Goal: Share content

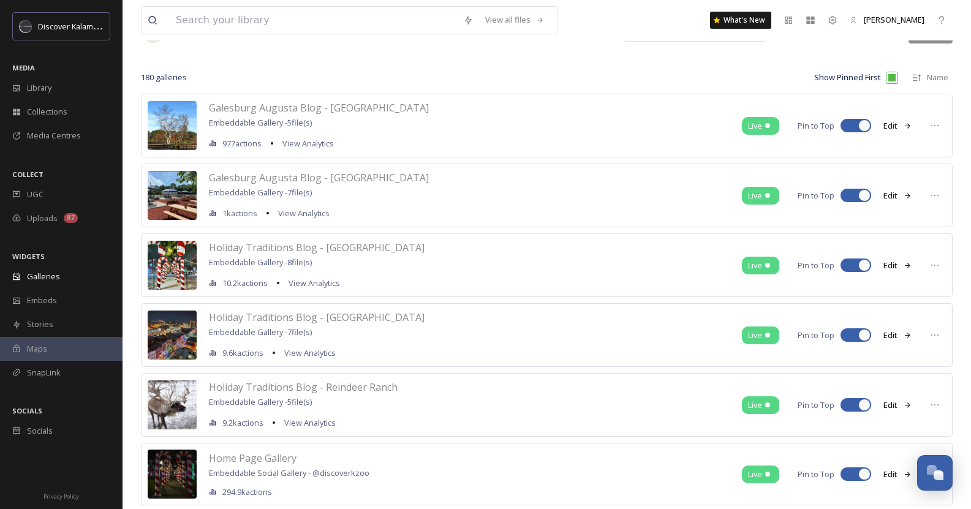
scroll to position [47, 0]
click at [920, 266] on div "Holiday Traditions Blog - [GEOGRAPHIC_DATA] Embeddable Gallery - 8 file(s) 10.2…" at bounding box center [547, 265] width 812 height 64
click at [931, 265] on icon at bounding box center [935, 265] width 10 height 10
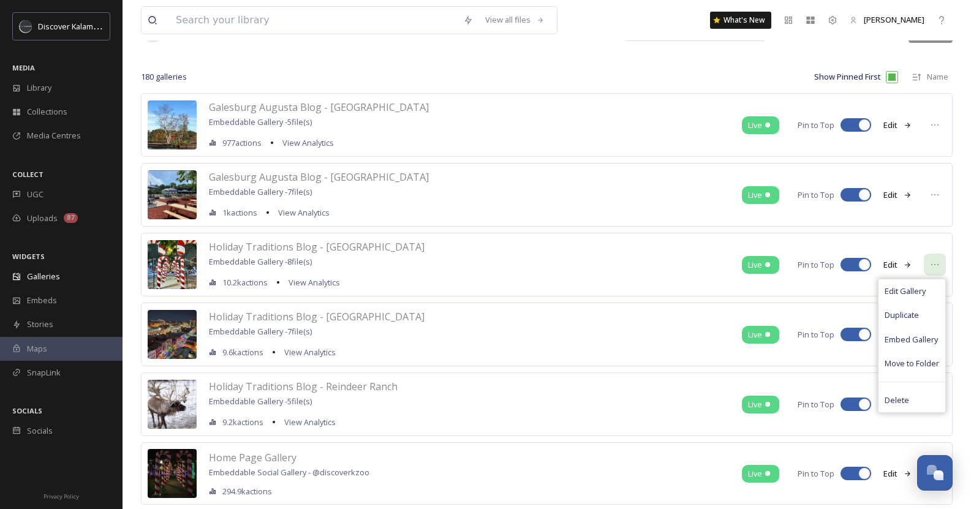
click at [931, 265] on icon at bounding box center [935, 265] width 10 height 10
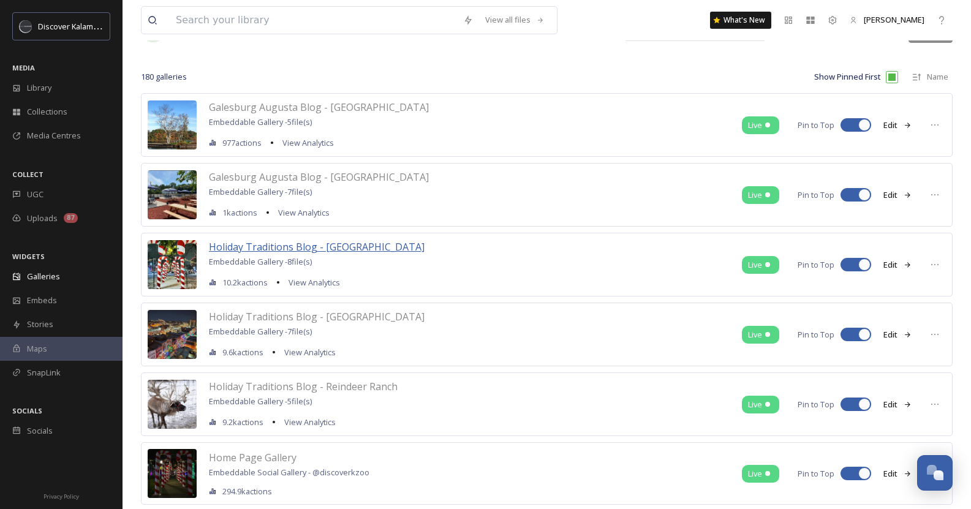
click at [328, 244] on span "Holiday Traditions Blog - [GEOGRAPHIC_DATA]" at bounding box center [317, 246] width 216 height 13
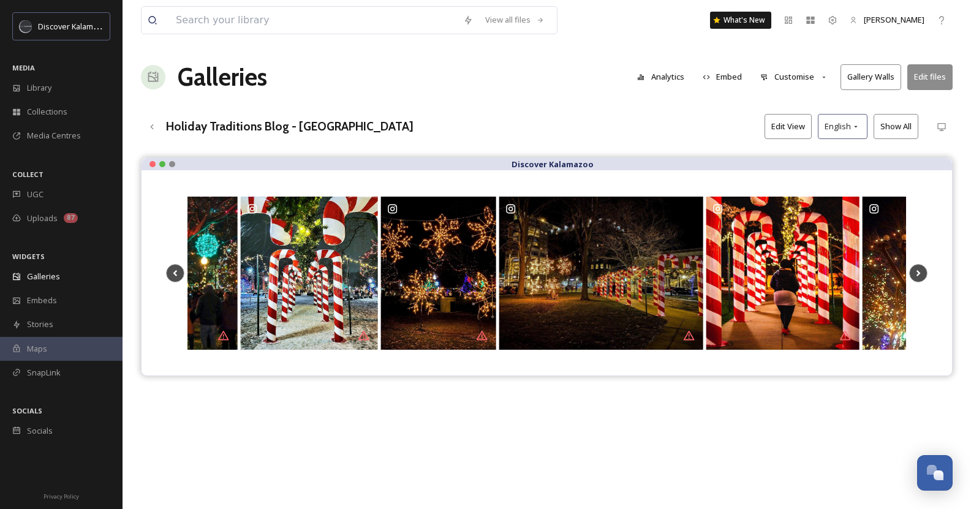
click at [878, 76] on button "Gallery Walls" at bounding box center [870, 76] width 61 height 25
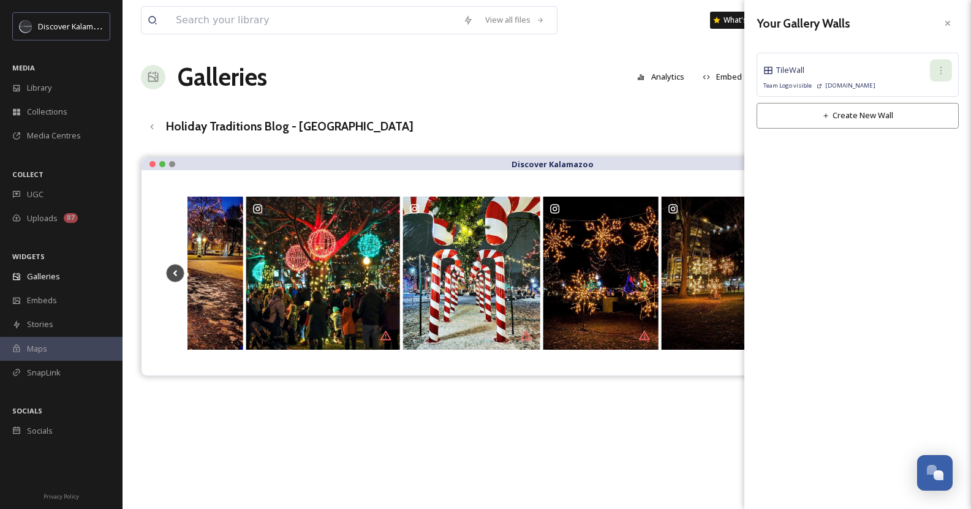
click at [935, 66] on div at bounding box center [941, 70] width 22 height 22
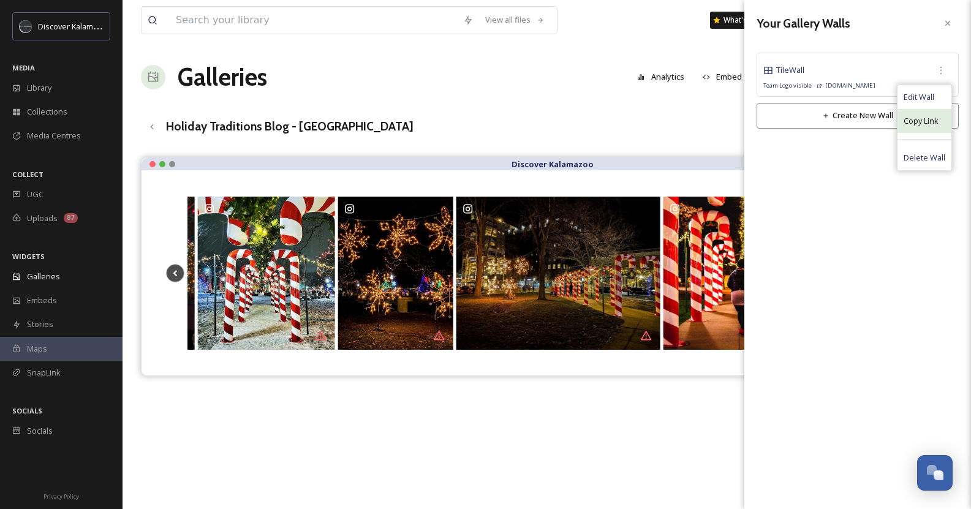
click at [934, 119] on span "Copy Link" at bounding box center [921, 121] width 35 height 12
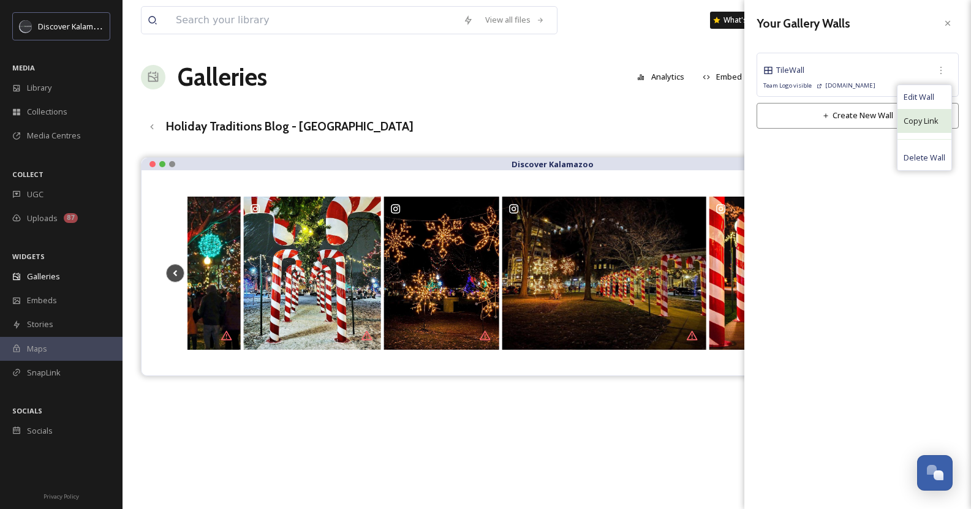
click at [924, 124] on span "Copy Link" at bounding box center [921, 121] width 35 height 12
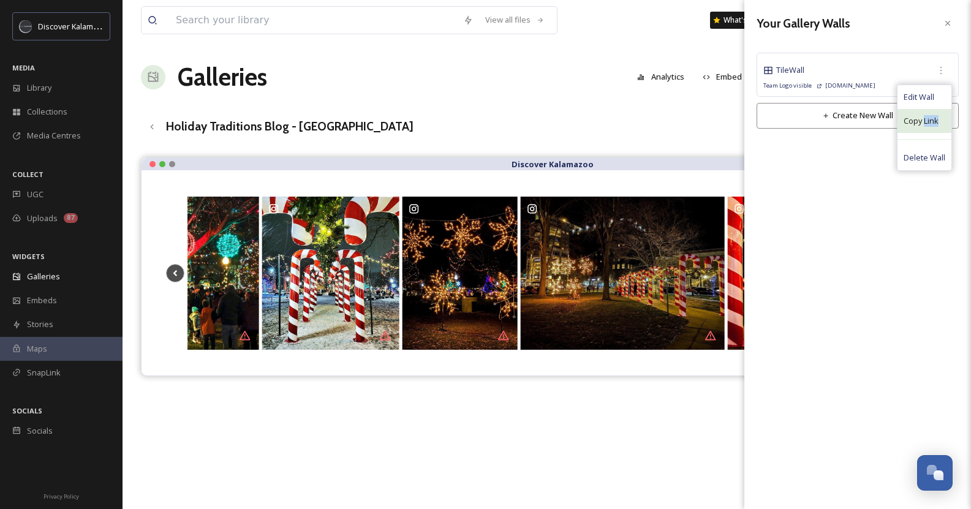
click at [924, 124] on span "Copy Link" at bounding box center [921, 121] width 35 height 12
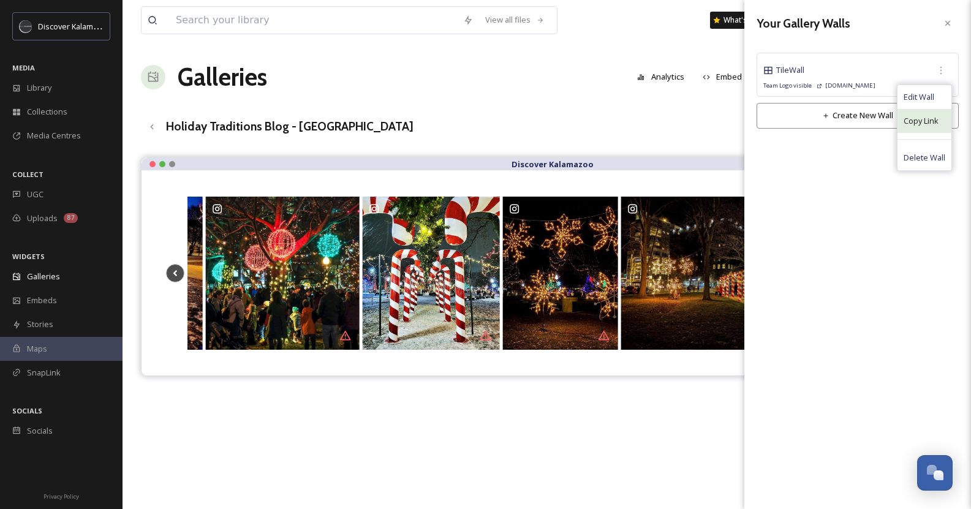
click at [912, 125] on span "Copy Link" at bounding box center [921, 121] width 35 height 12
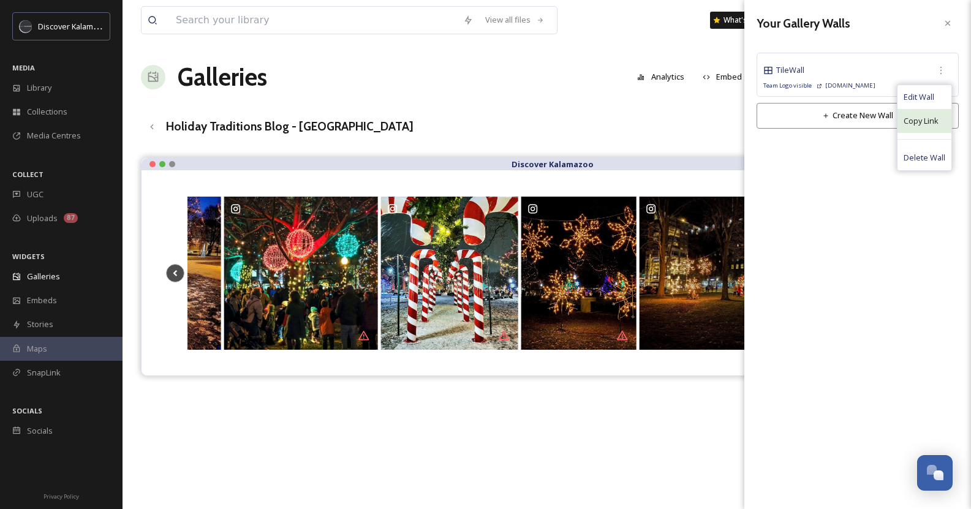
click at [912, 125] on span "Copy Link" at bounding box center [921, 121] width 35 height 12
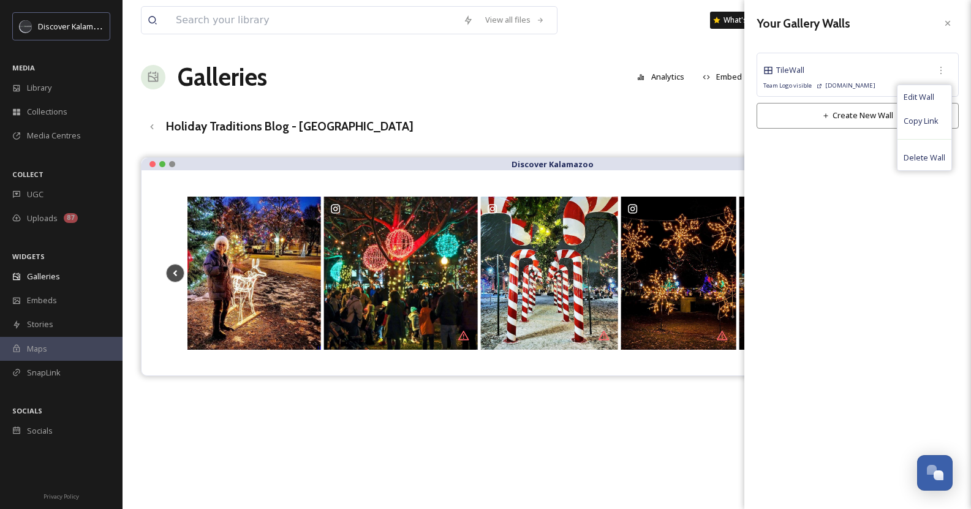
click at [596, 113] on div "View all files What's New [PERSON_NAME] Galleries Analytics Embed Customise Gal…" at bounding box center [547, 342] width 848 height 685
